Goal: Task Accomplishment & Management: Manage account settings

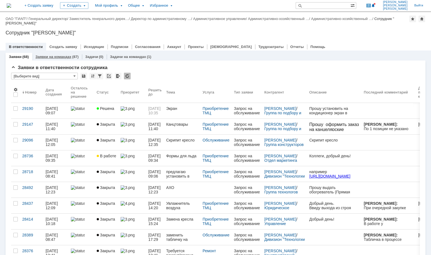
click at [61, 57] on link "Заявки на командах" at bounding box center [54, 57] width 36 height 4
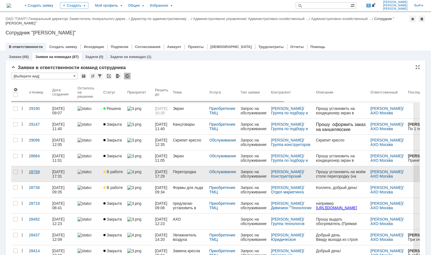
click at [38, 174] on div "28799" at bounding box center [38, 172] width 19 height 4
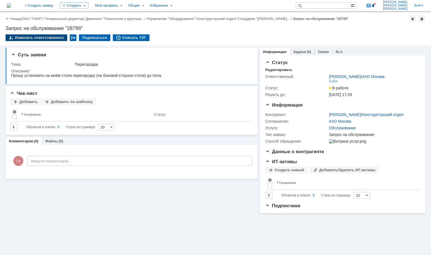
click at [38, 37] on div "Изменить ответственного" at bounding box center [37, 37] width 62 height 7
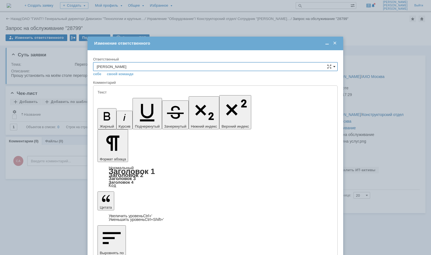
click at [335, 66] on span at bounding box center [334, 66] width 2 height 4
click at [132, 95] on span "[PERSON_NAME]" at bounding box center [215, 95] width 237 height 4
type input "[PERSON_NAME]"
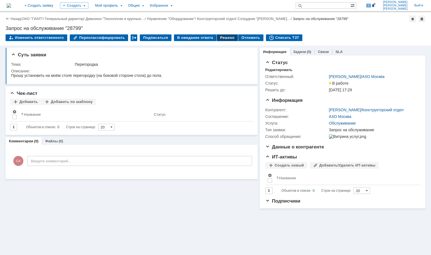
click at [219, 37] on div "Решено" at bounding box center [227, 37] width 21 height 7
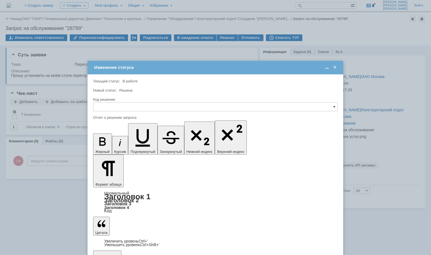
click at [335, 107] on span at bounding box center [334, 107] width 2 height 4
click at [114, 147] on div "Решено" at bounding box center [215, 144] width 244 height 9
type input "Решено"
